Goal: Transaction & Acquisition: Purchase product/service

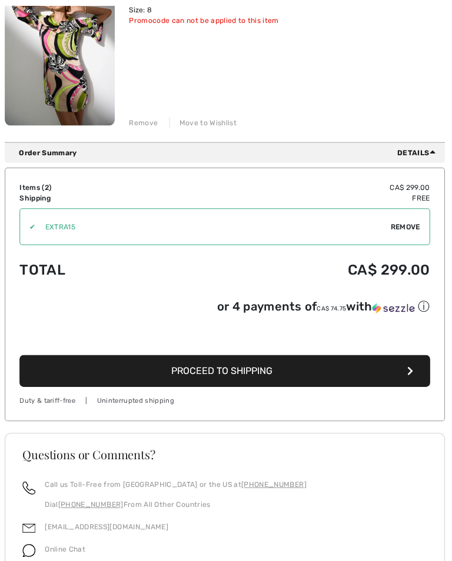
scroll to position [394, 0]
click at [361, 368] on button "Proceed to Shipping" at bounding box center [226, 369] width 408 height 32
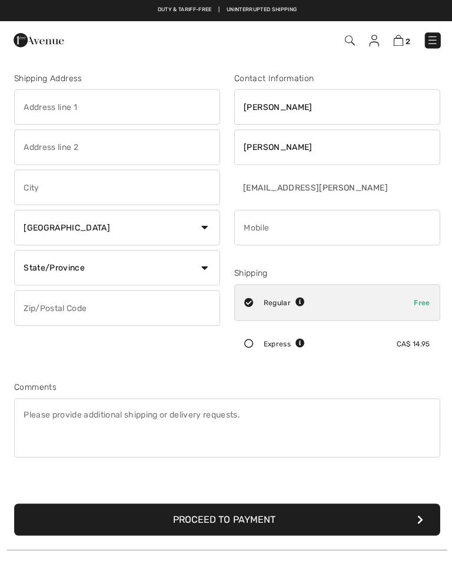
click at [131, 99] on input "text" at bounding box center [116, 106] width 205 height 35
type input "314"
type input "[STREET_ADDRESS]"
type input "Lethbridge"
select select "AB"
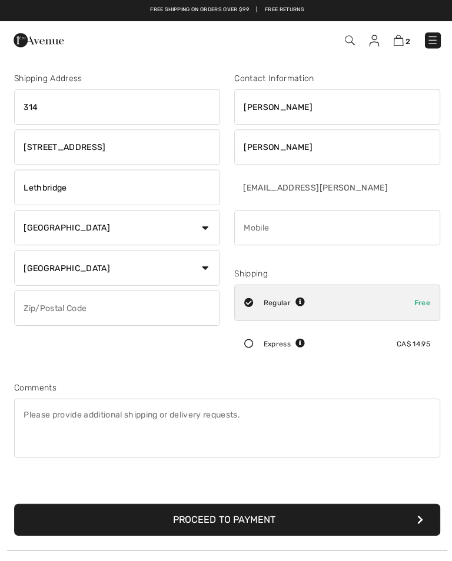
type input "T1J1Y9"
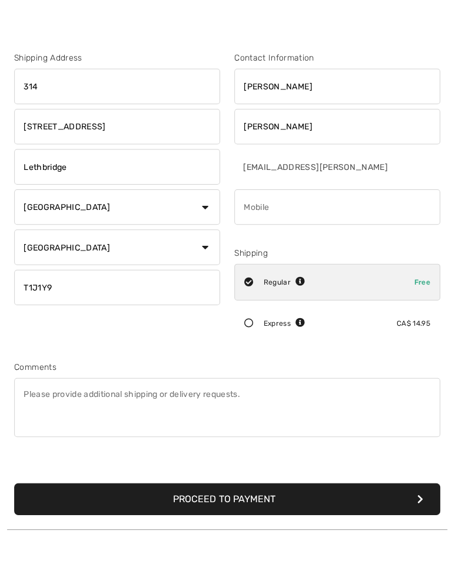
click at [364, 209] on input "phone" at bounding box center [335, 226] width 205 height 35
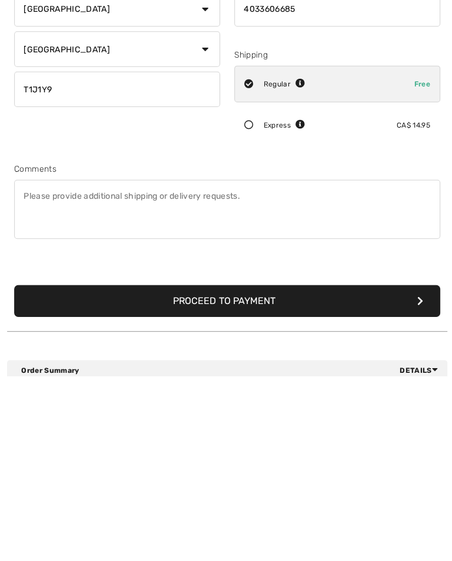
type input "4033606685"
click at [352, 471] on button "Proceed to Payment" at bounding box center [225, 487] width 423 height 32
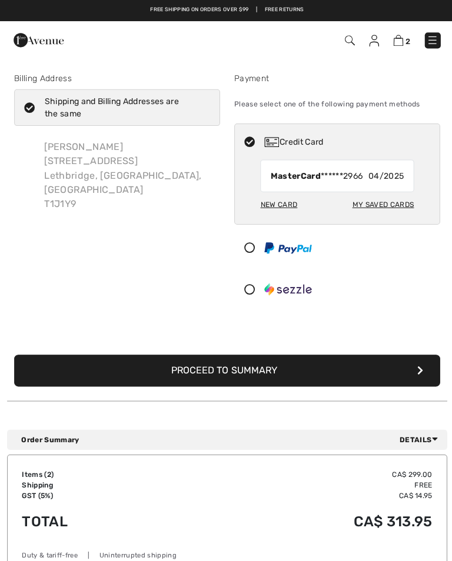
click at [391, 202] on div "My Saved Cards" at bounding box center [381, 204] width 61 height 20
radio input "true"
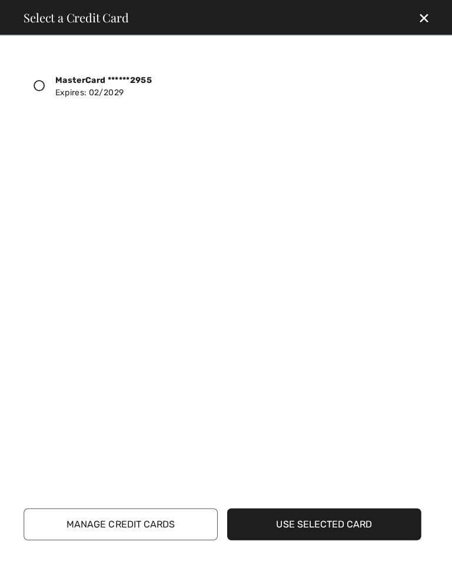
click at [35, 68] on div "MasterCard ******2955 Expires: [CREDIT_CARD_DATA]" at bounding box center [221, 86] width 395 height 45
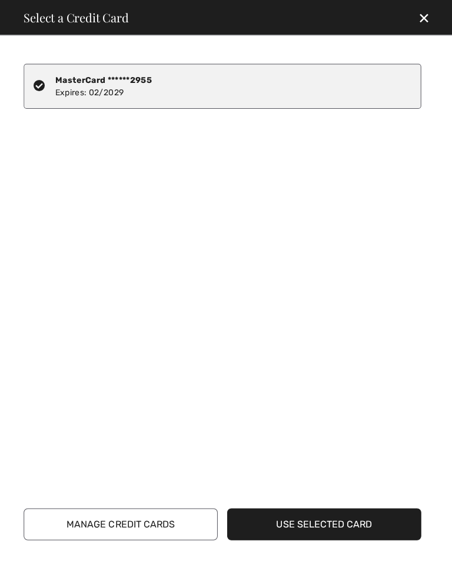
click at [362, 518] on button "Use Selected Card" at bounding box center [322, 522] width 193 height 32
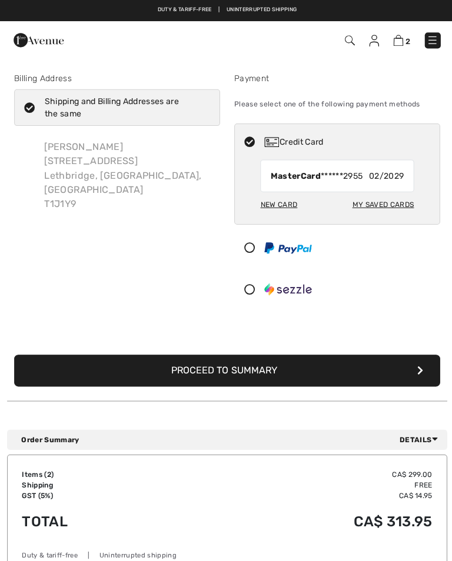
click at [329, 367] on button "Proceed to Summary" at bounding box center [225, 369] width 423 height 32
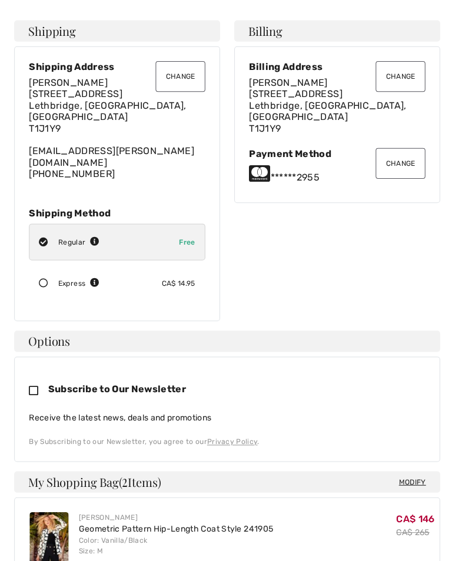
checkbox input "true"
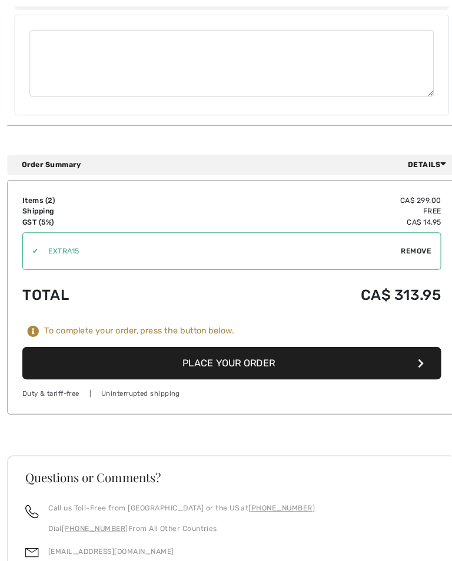
scroll to position [728, 0]
click at [320, 338] on button "Place Your Order" at bounding box center [226, 354] width 408 height 32
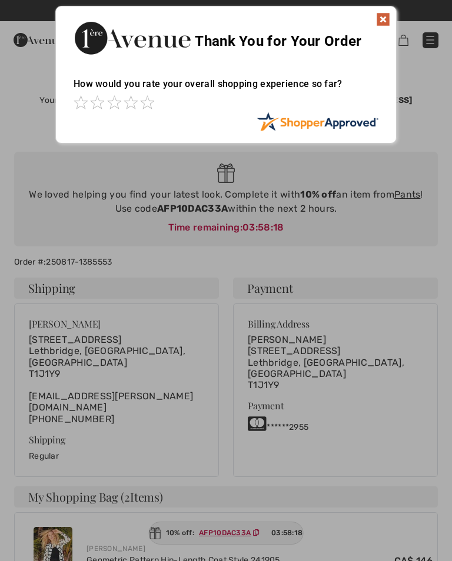
click at [388, 12] on img at bounding box center [383, 19] width 14 height 14
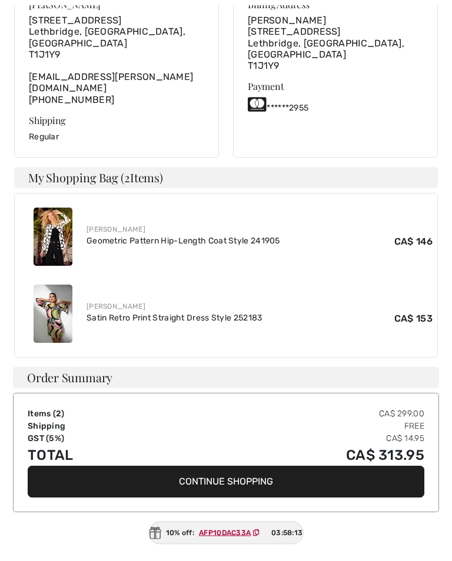
scroll to position [330, 0]
